Goal: Task Accomplishment & Management: Manage account settings

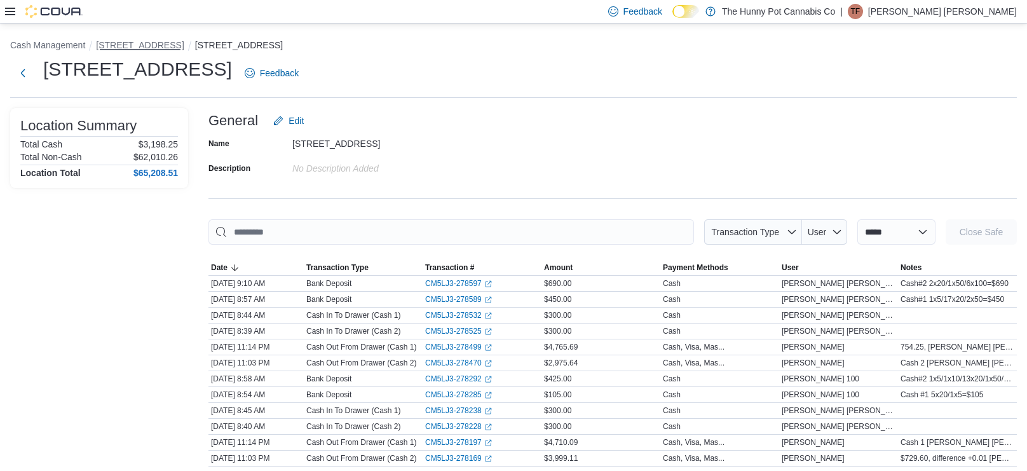
click at [131, 42] on button "[STREET_ADDRESS]" at bounding box center [140, 45] width 88 height 10
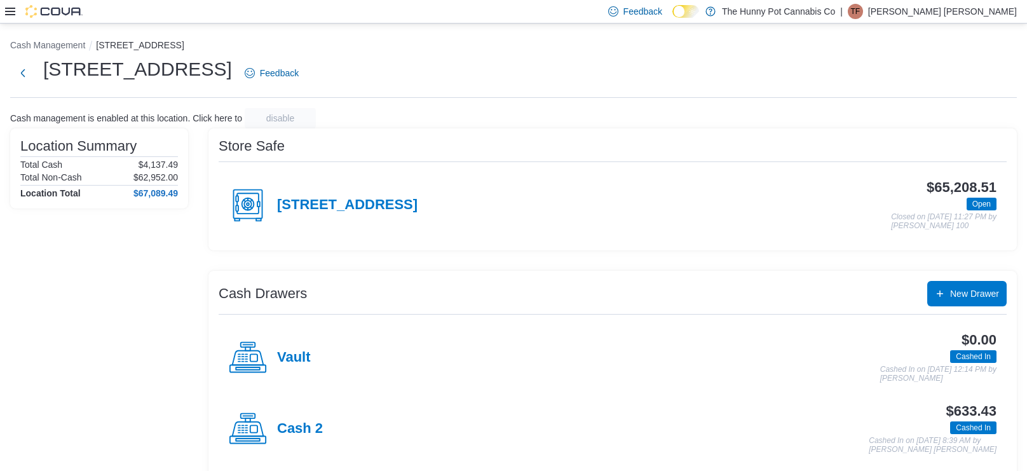
scroll to position [83, 0]
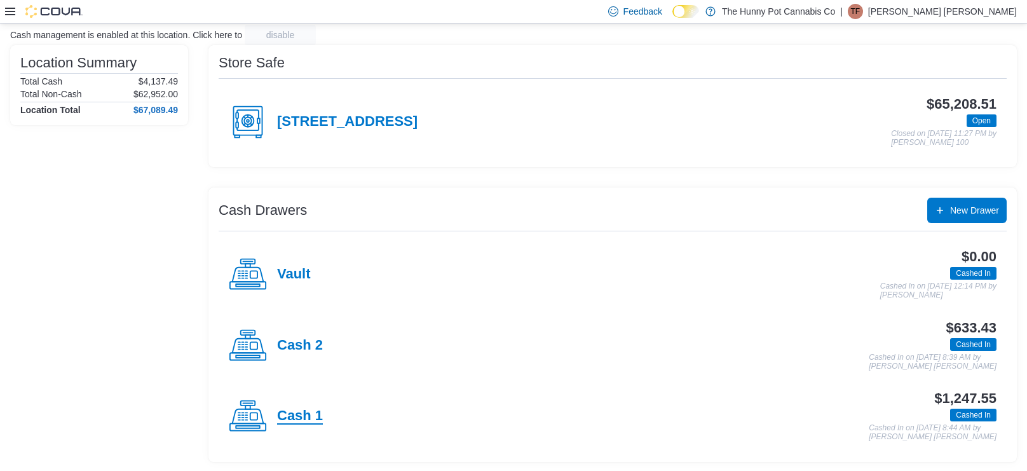
click at [304, 412] on h4 "Cash 1" at bounding box center [300, 416] width 46 height 17
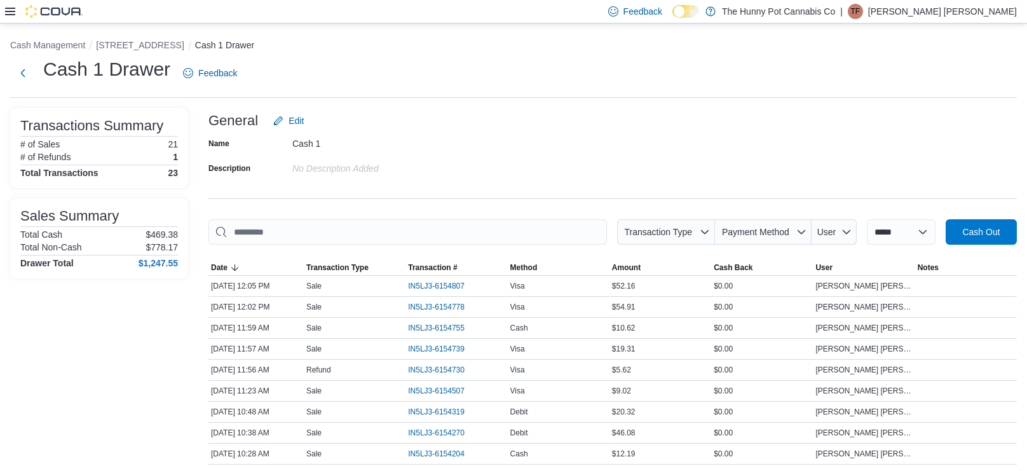
scroll to position [10, 0]
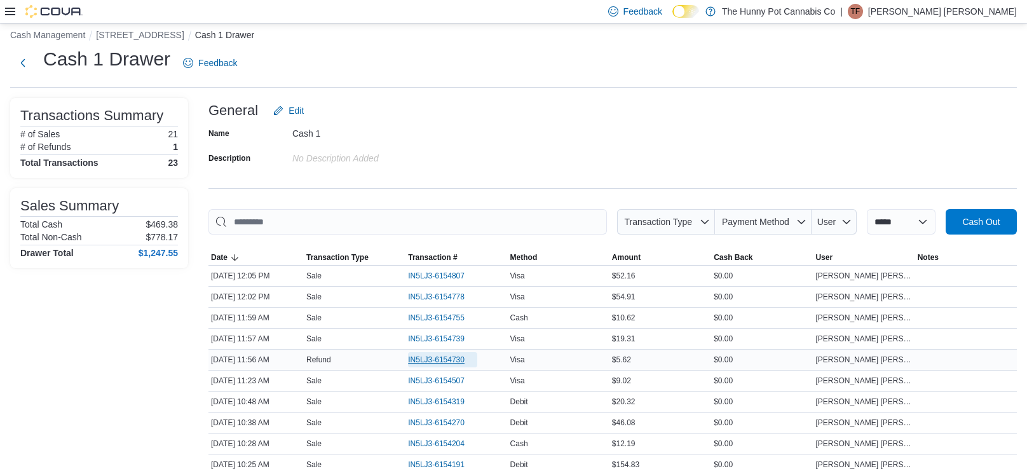
click at [453, 361] on span "IN5LJ3-6154730" at bounding box center [436, 360] width 57 height 10
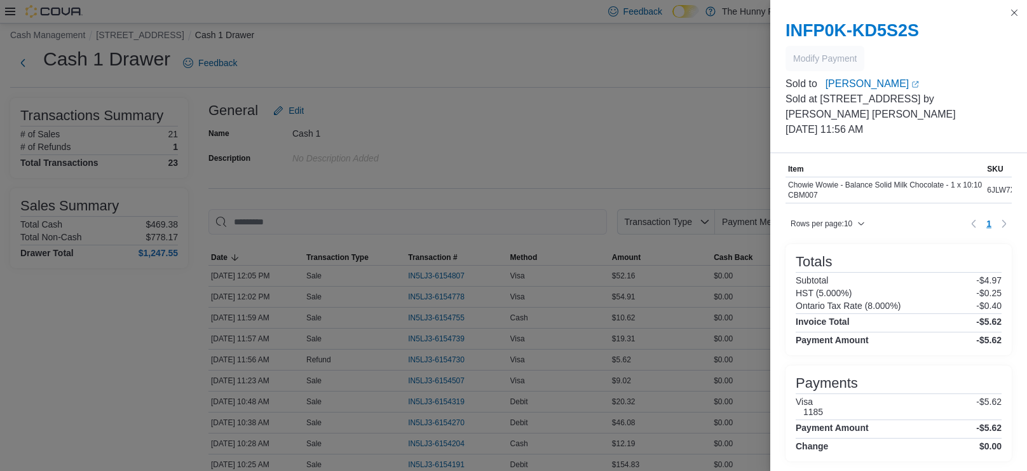
scroll to position [0, 0]
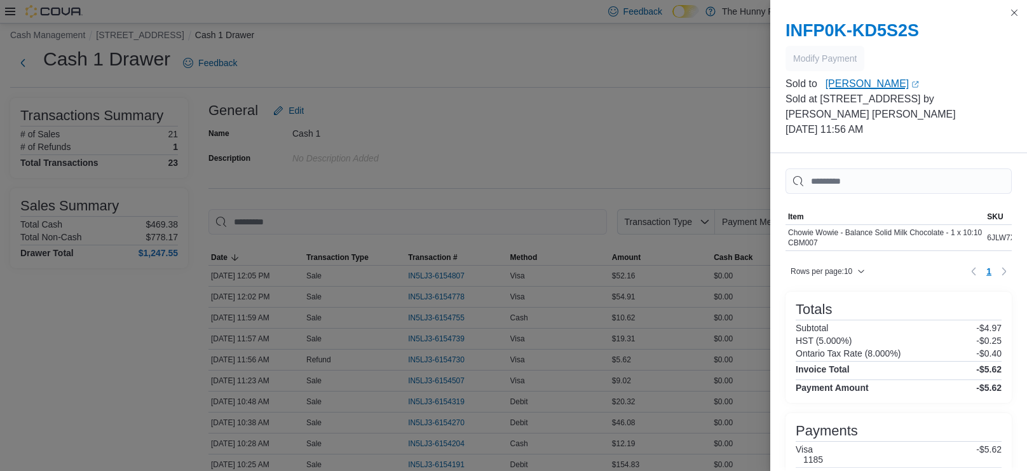
click at [911, 87] on icon "External link" at bounding box center [915, 85] width 8 height 8
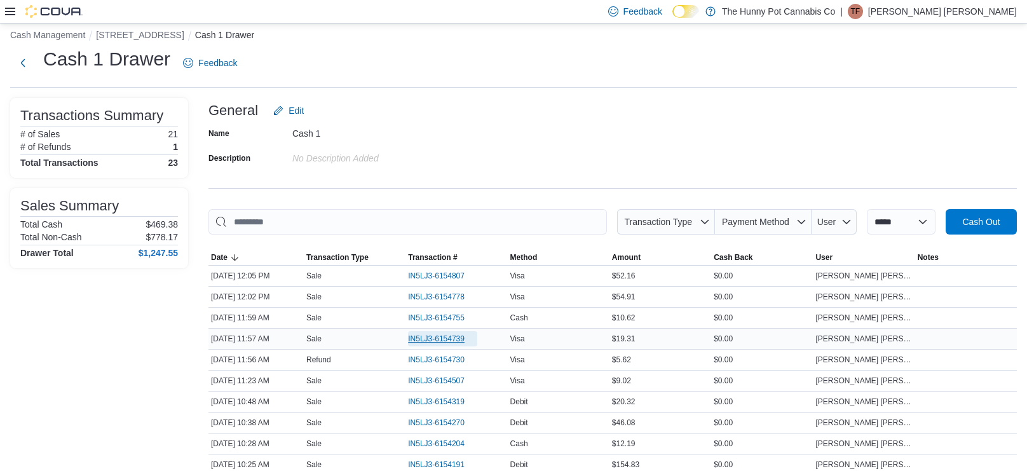
click at [431, 342] on span "IN5LJ3-6154739" at bounding box center [436, 339] width 57 height 10
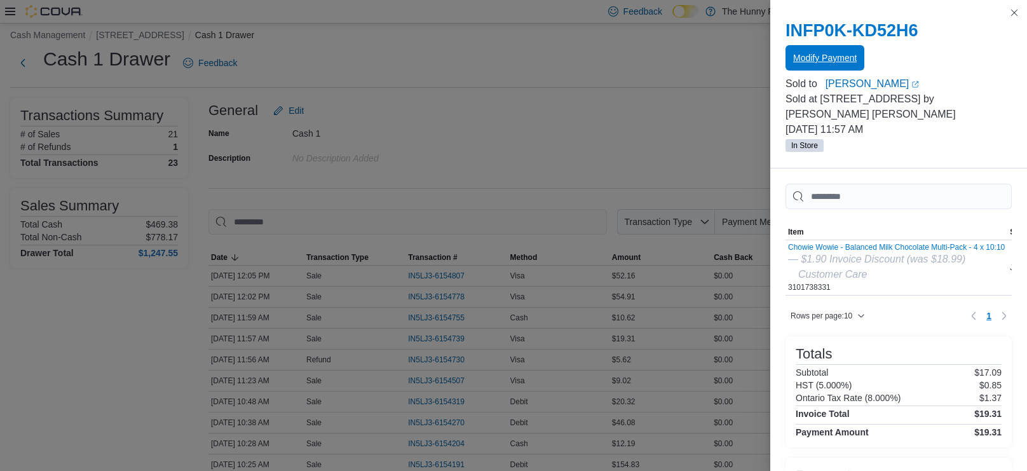
click at [803, 62] on span "Modify Payment" at bounding box center [825, 57] width 64 height 13
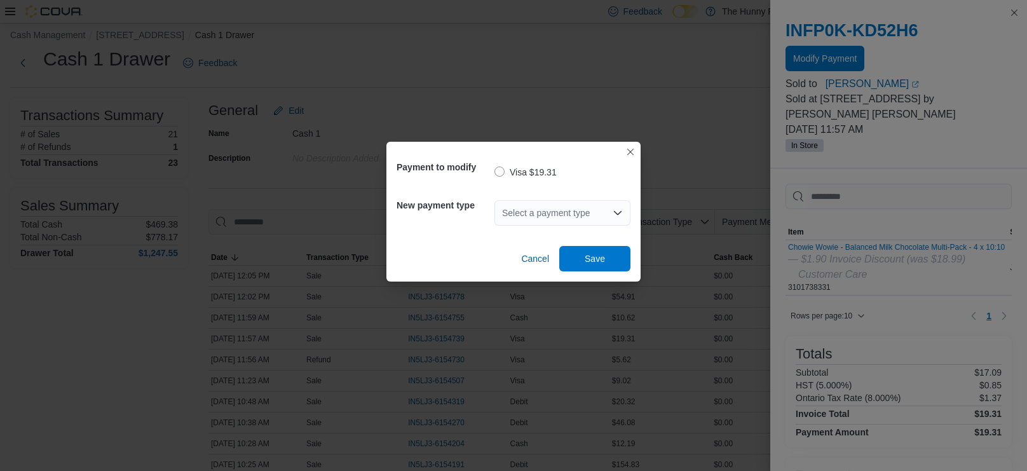
click at [581, 213] on div "Select a payment type" at bounding box center [562, 212] width 136 height 25
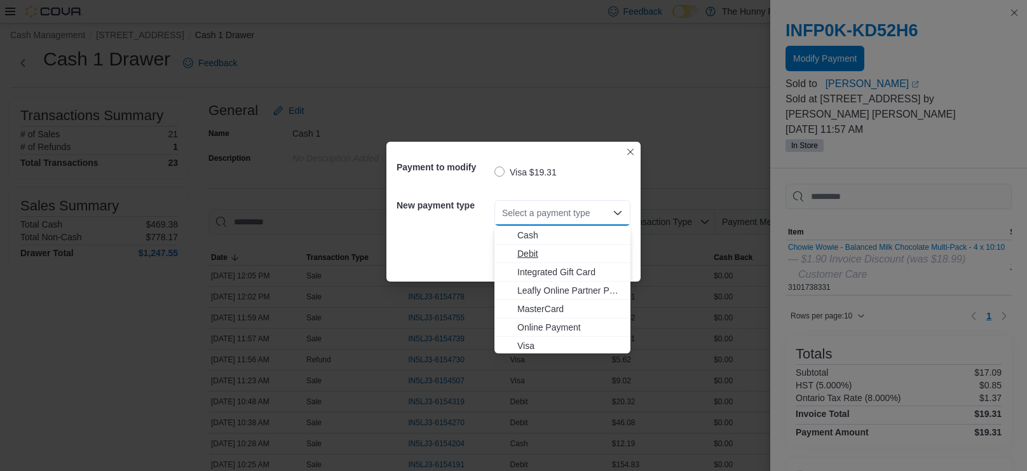
click at [530, 251] on span "Debit" at bounding box center [569, 253] width 105 height 13
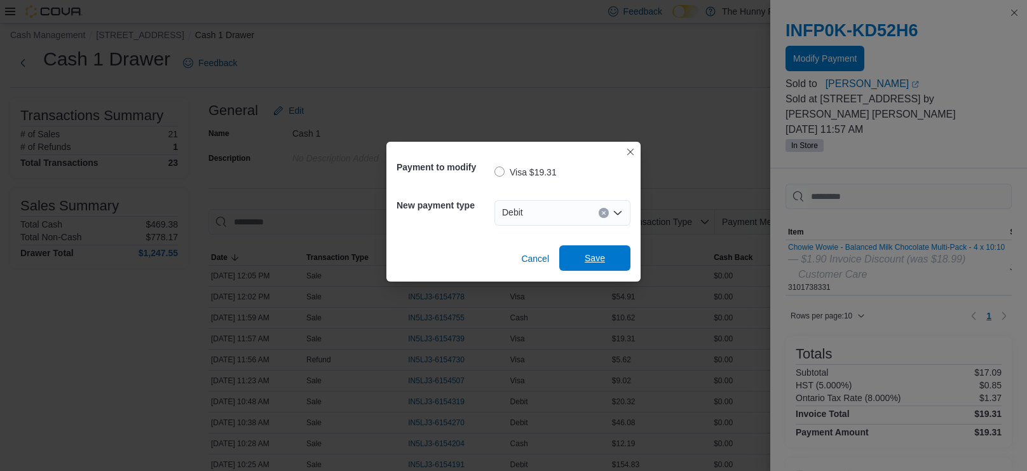
click at [594, 261] on span "Save" at bounding box center [595, 258] width 20 height 13
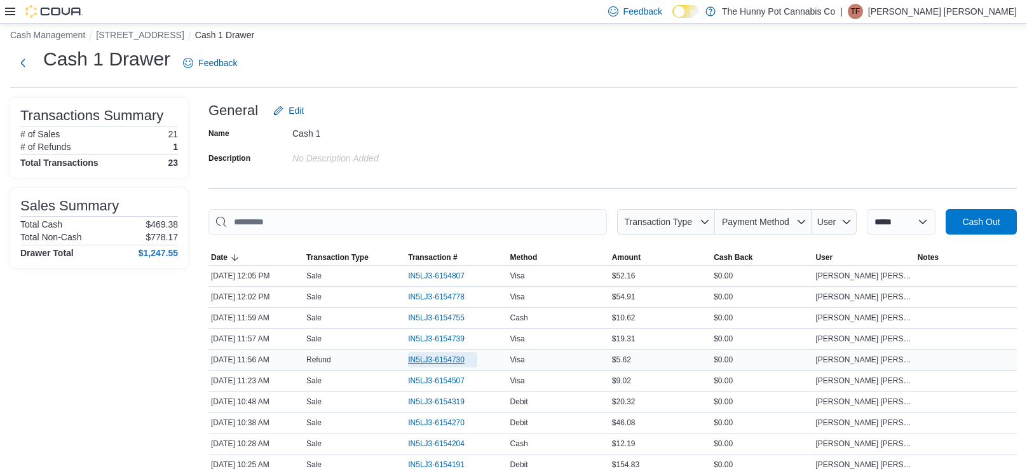
click at [449, 357] on span "IN5LJ3-6154730" at bounding box center [436, 360] width 57 height 10
click at [564, 166] on div "Name Cash 1 Description No Description added" at bounding box center [612, 145] width 808 height 44
click at [140, 34] on button "[STREET_ADDRESS]" at bounding box center [140, 35] width 88 height 10
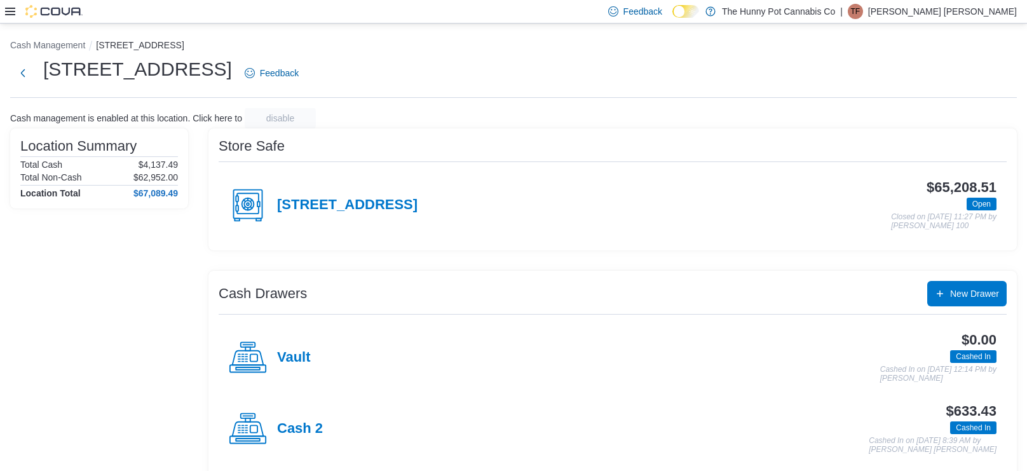
scroll to position [83, 0]
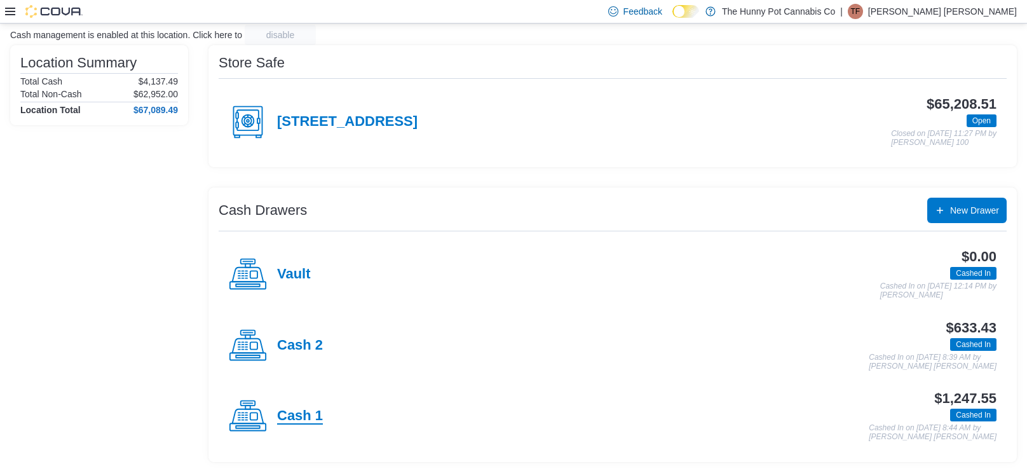
click at [299, 412] on h4 "Cash 1" at bounding box center [300, 416] width 46 height 17
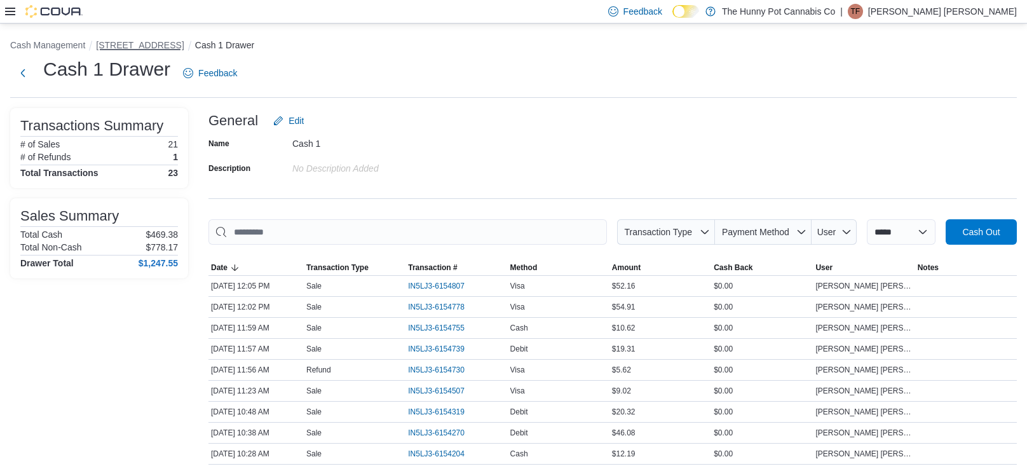
click at [132, 46] on button "[STREET_ADDRESS]" at bounding box center [140, 45] width 88 height 10
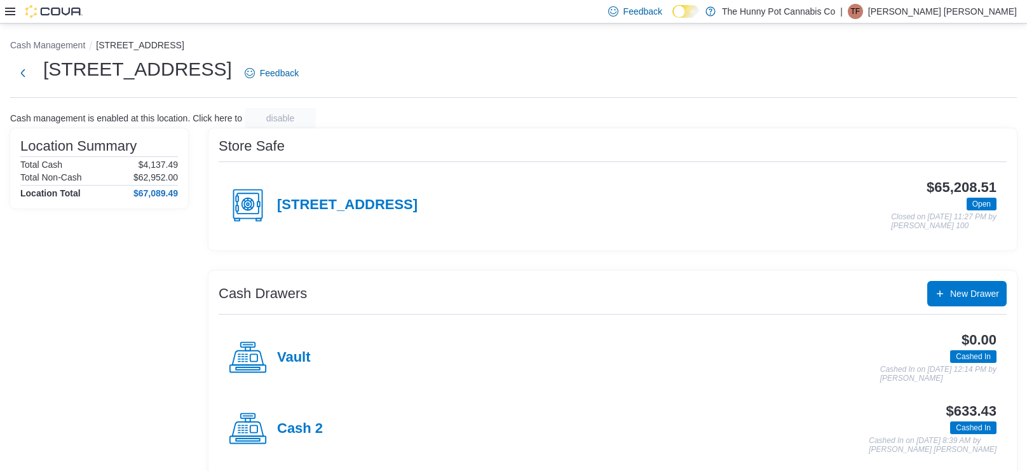
scroll to position [83, 0]
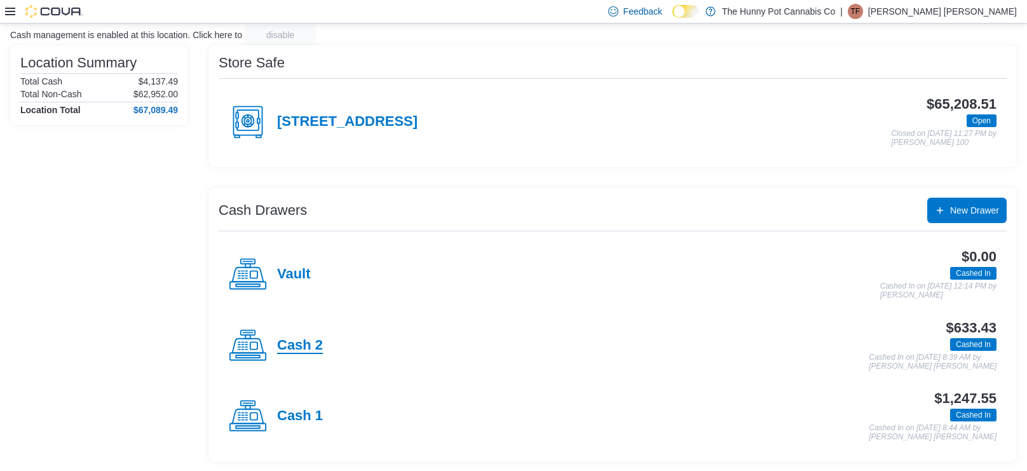
click at [308, 339] on h4 "Cash 2" at bounding box center [300, 345] width 46 height 17
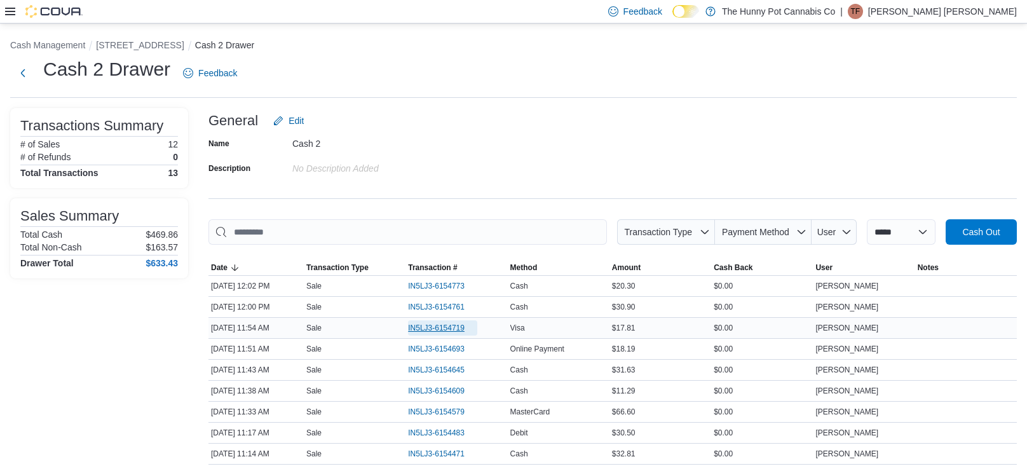
click at [424, 325] on span "IN5LJ3-6154719" at bounding box center [436, 328] width 57 height 10
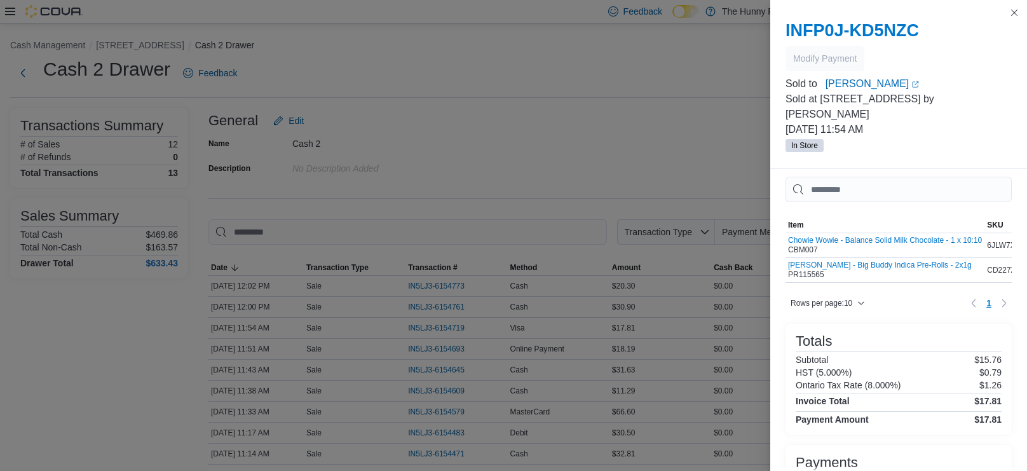
scroll to position [9, 0]
click at [1017, 13] on button "Close this dialog" at bounding box center [1013, 11] width 15 height 15
